Goal: Information Seeking & Learning: Check status

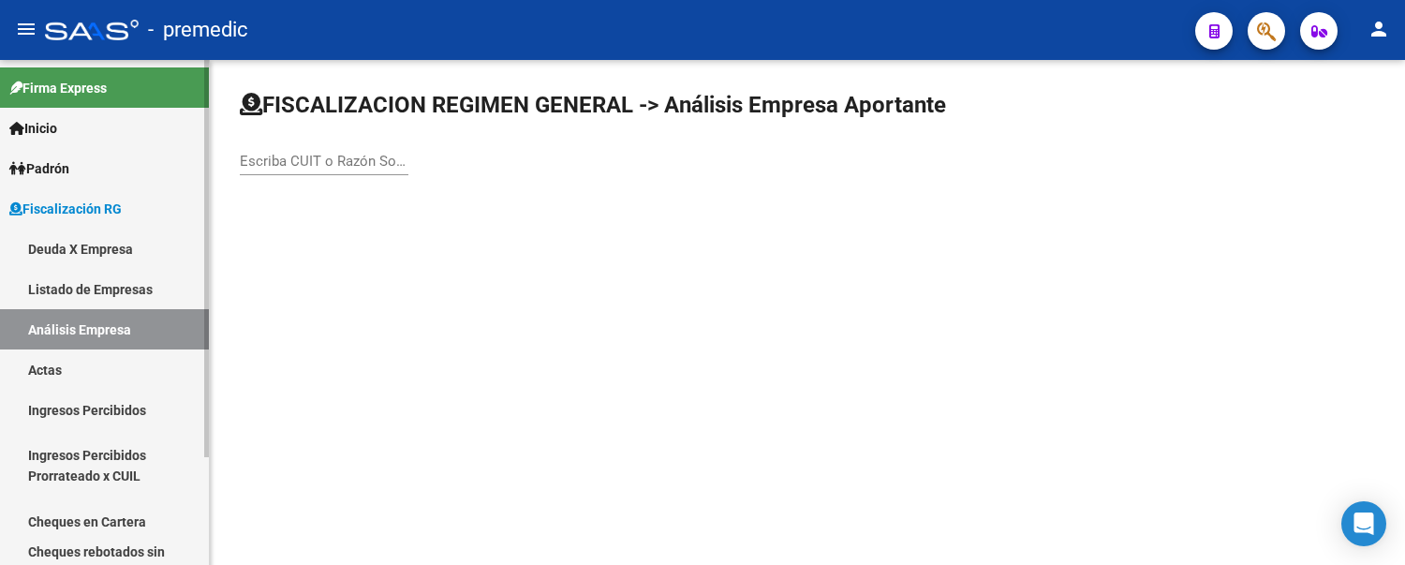
click at [82, 246] on link "Deuda X Empresa" at bounding box center [104, 249] width 209 height 40
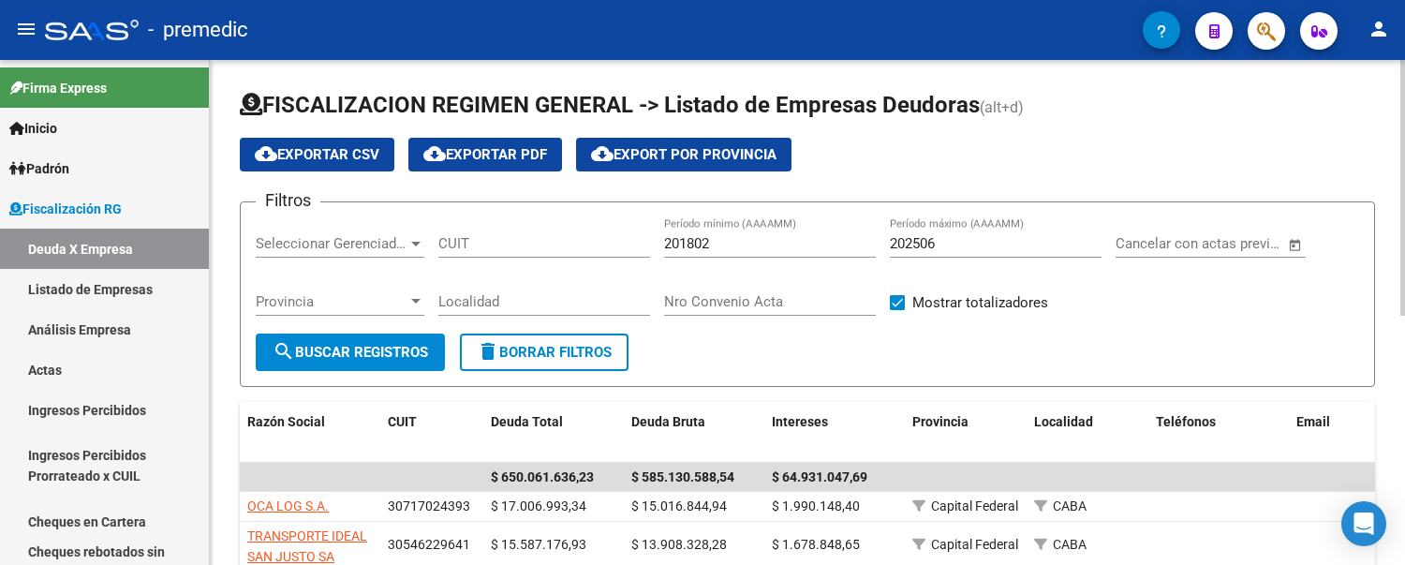
click at [996, 250] on input "202506" at bounding box center [996, 243] width 212 height 17
type input "202507"
click at [740, 246] on input "201802" at bounding box center [770, 243] width 212 height 17
type input "202501"
click at [311, 348] on span "search Buscar Registros" at bounding box center [350, 352] width 155 height 17
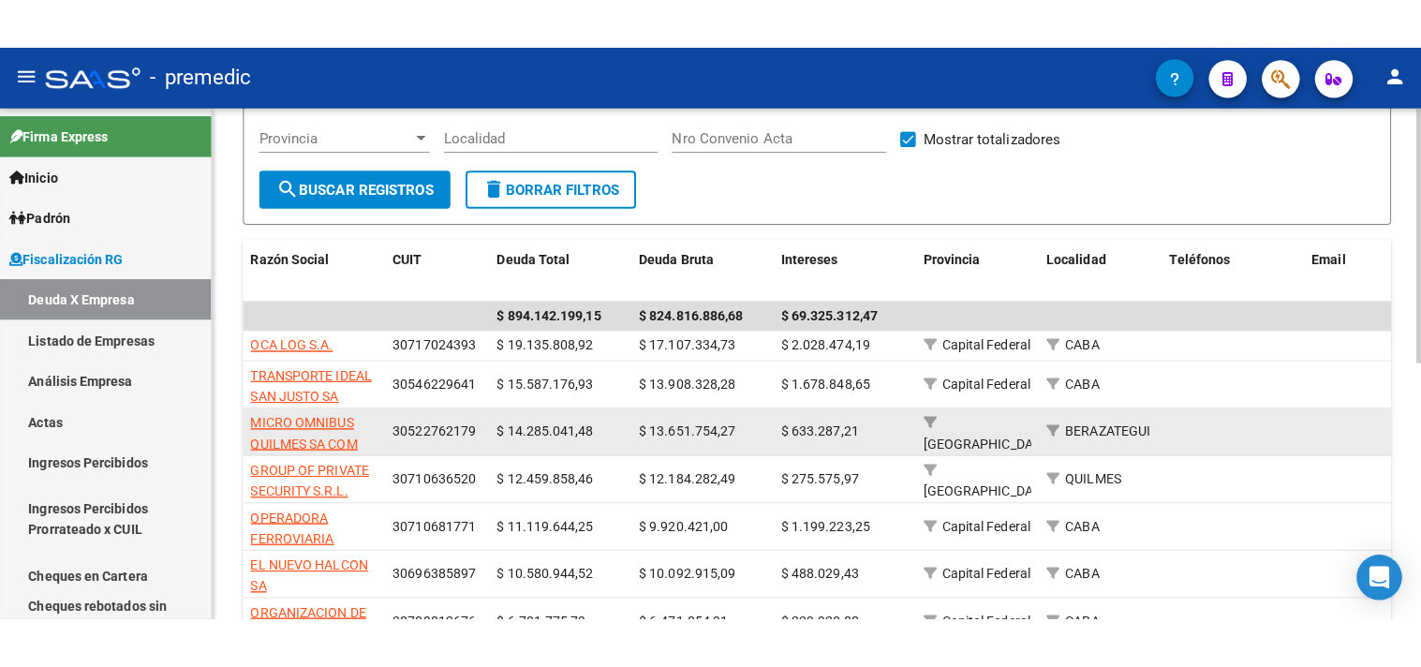
scroll to position [203, 0]
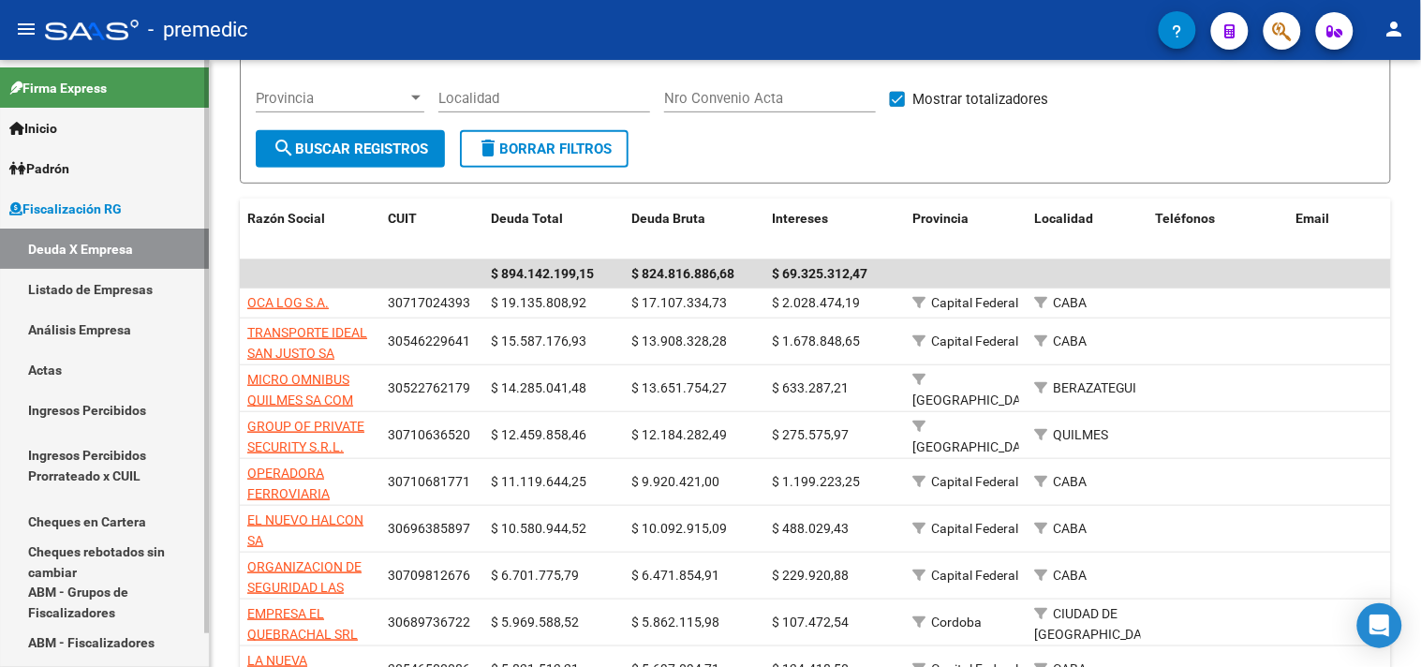
click at [78, 320] on link "Análisis Empresa" at bounding box center [104, 329] width 209 height 40
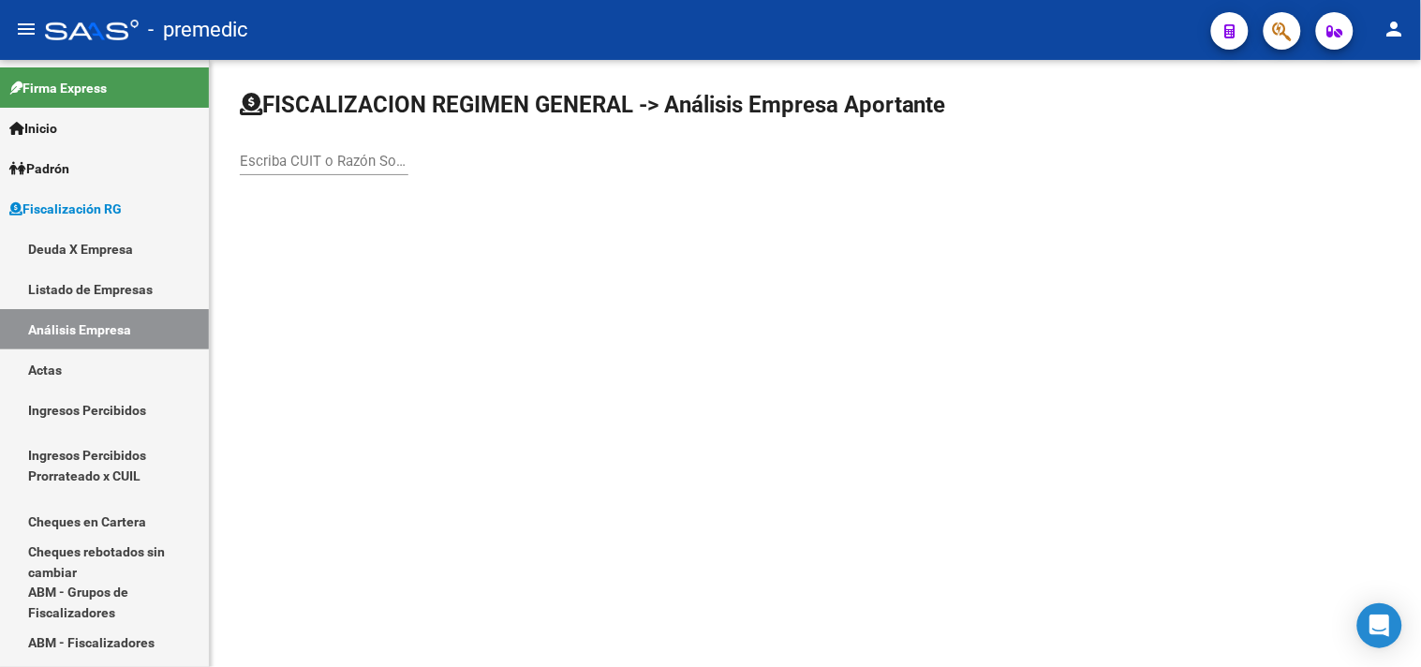
click at [294, 155] on input "Escriba CUIT o Razón Social para buscar" at bounding box center [324, 161] width 169 height 17
paste input "30-69638589-7"
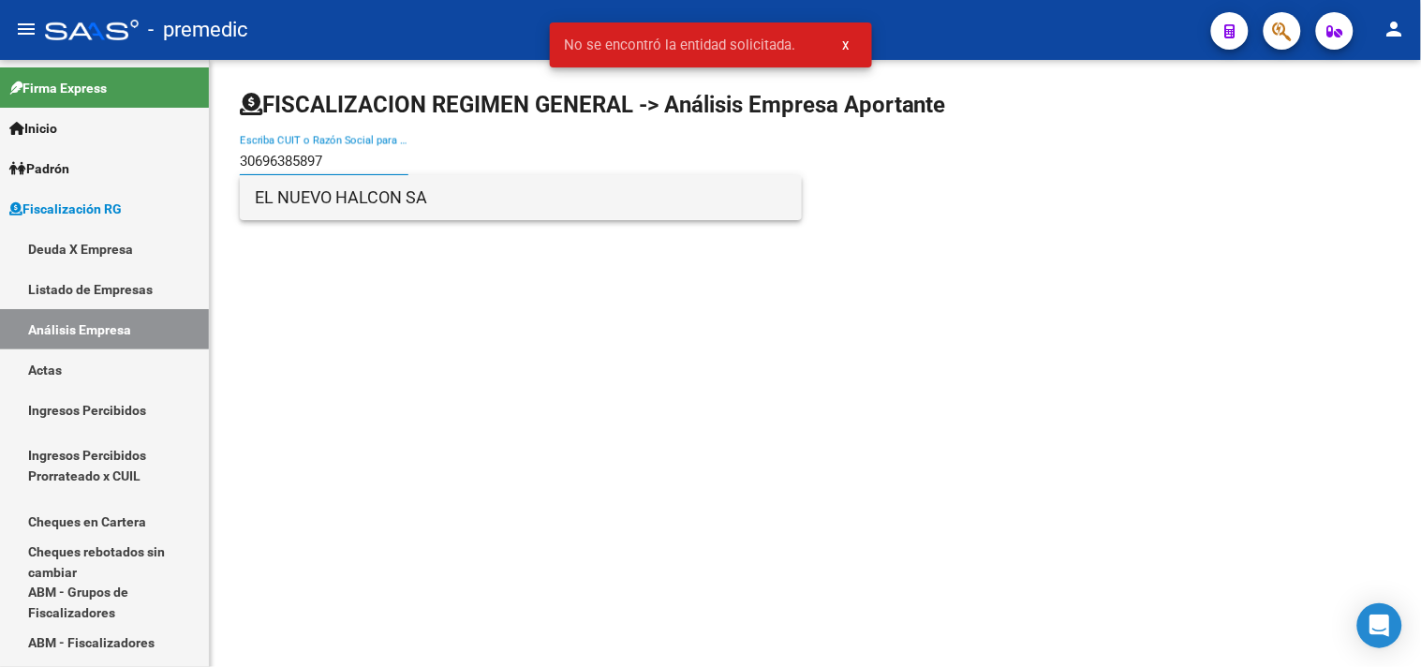
type input "30696385897"
click at [319, 199] on span "EL NUEVO HALCON SA" at bounding box center [521, 197] width 532 height 45
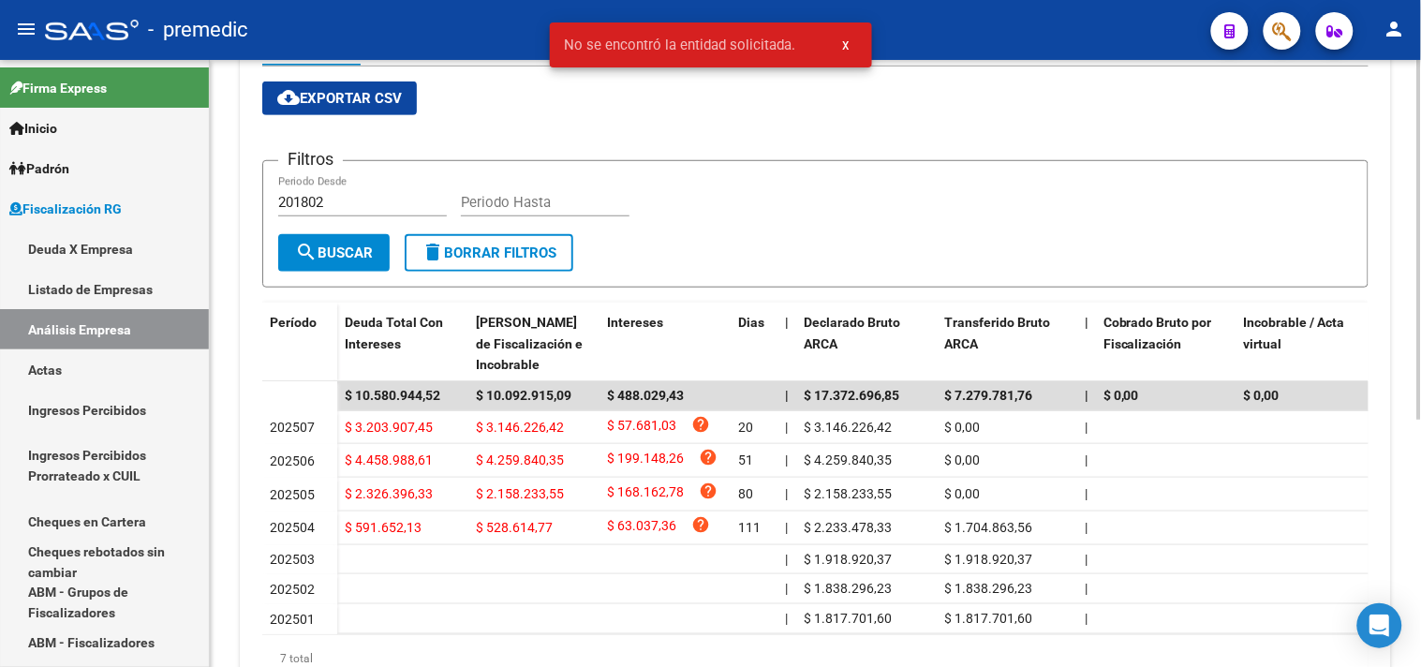
scroll to position [312, 0]
